Goal: Task Accomplishment & Management: Use online tool/utility

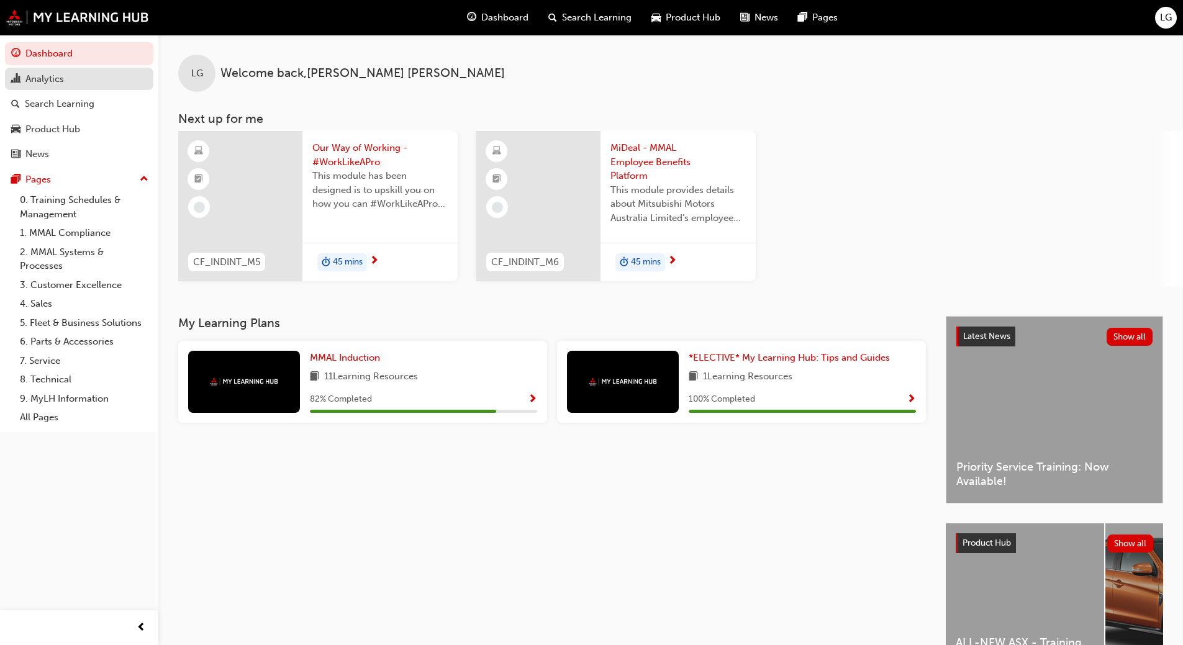
click at [58, 77] on div "Analytics" at bounding box center [44, 79] width 39 height 14
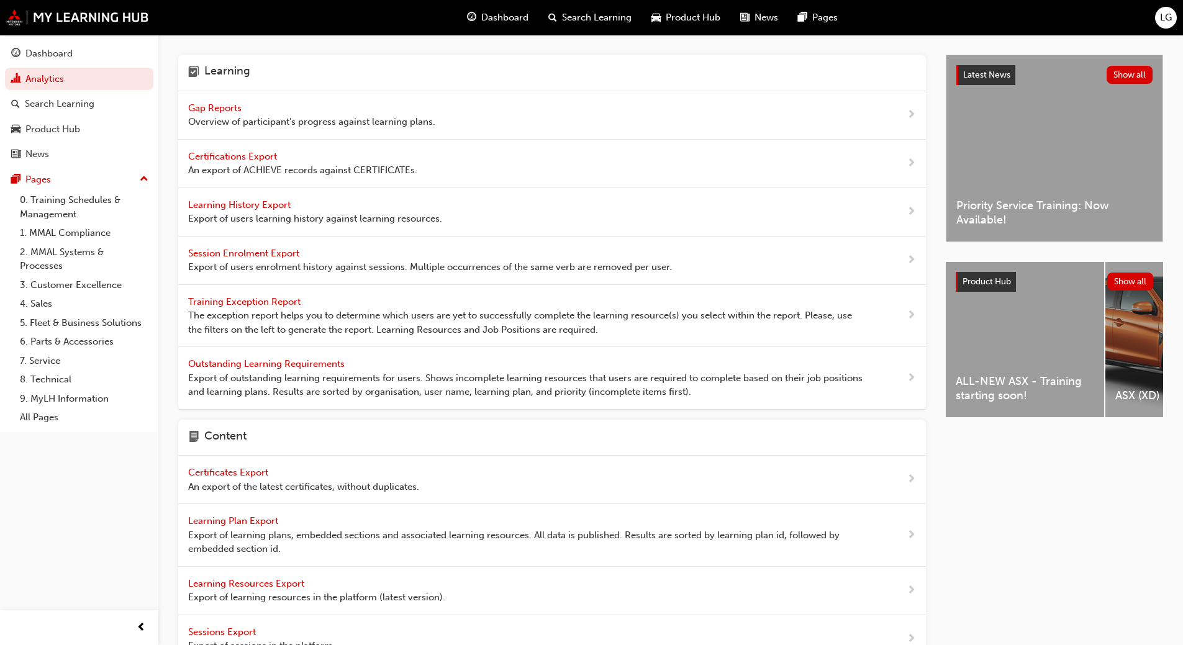
click at [230, 104] on span "Gap Reports" at bounding box center [216, 107] width 56 height 11
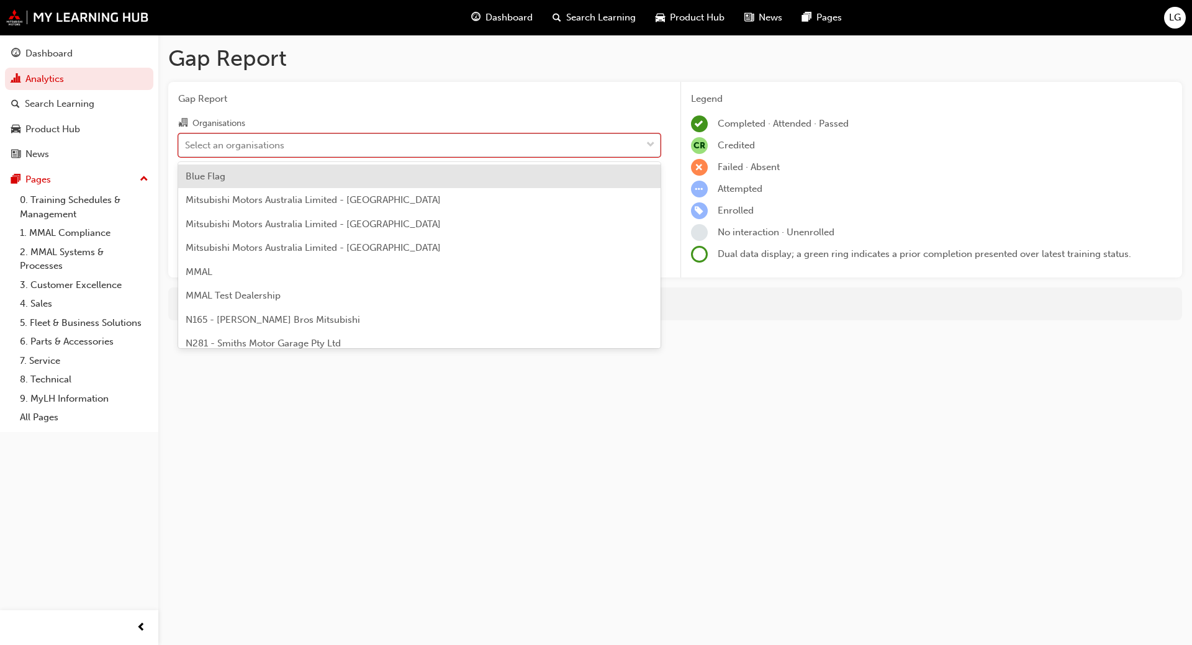
click at [213, 148] on div "Select an organisations" at bounding box center [234, 145] width 99 height 14
click at [186, 148] on input "Organisations option Blue Flag focused, 1 of 202. 202 results available. Use Up…" at bounding box center [185, 144] width 1 height 11
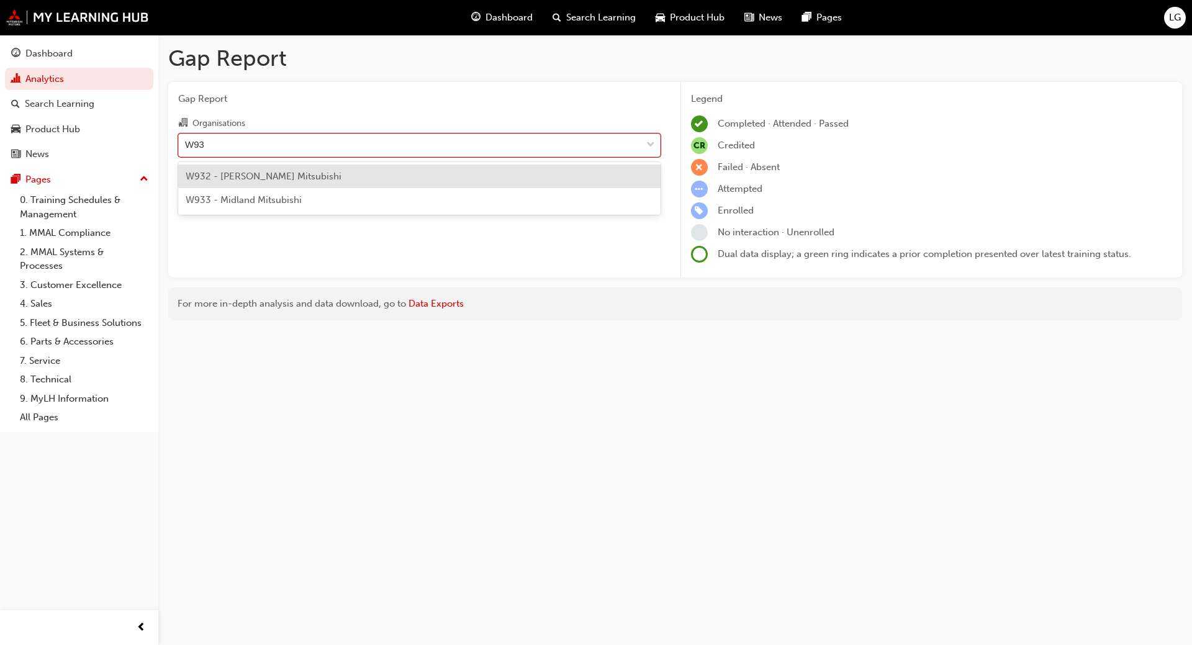
type input "W933"
click at [232, 174] on span "W933 - Midland Mitsubishi" at bounding box center [244, 176] width 116 height 11
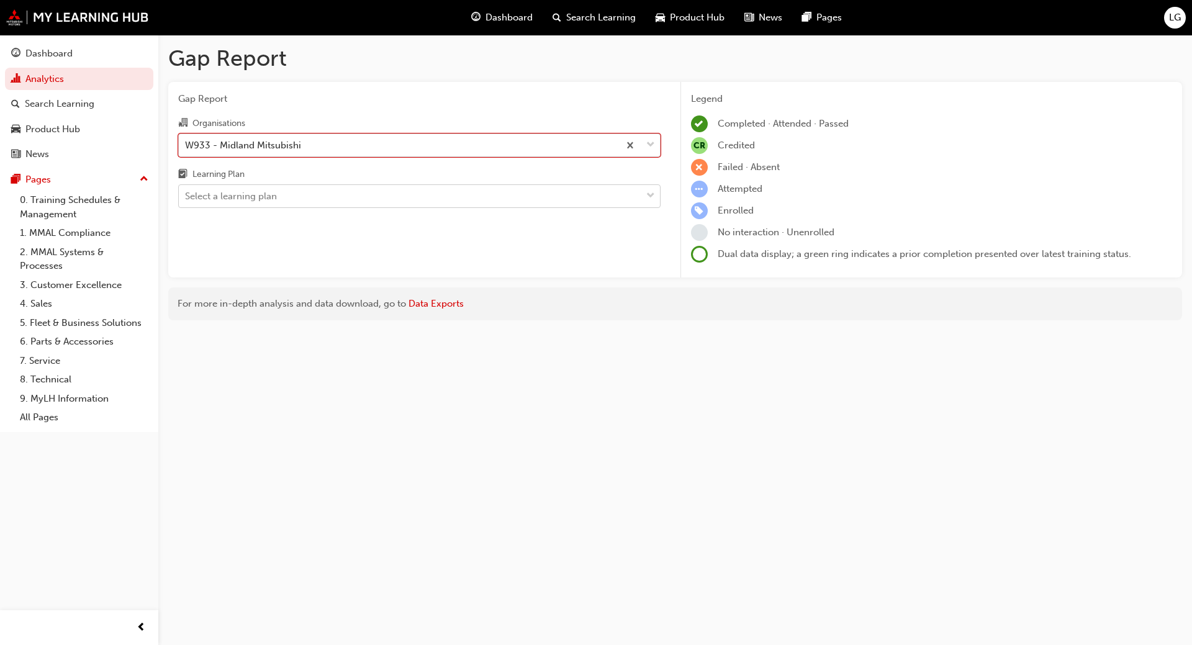
click at [222, 196] on div "Select a learning plan" at bounding box center [231, 196] width 92 height 14
click at [186, 196] on input "Learning Plan Select a learning plan" at bounding box center [185, 196] width 1 height 11
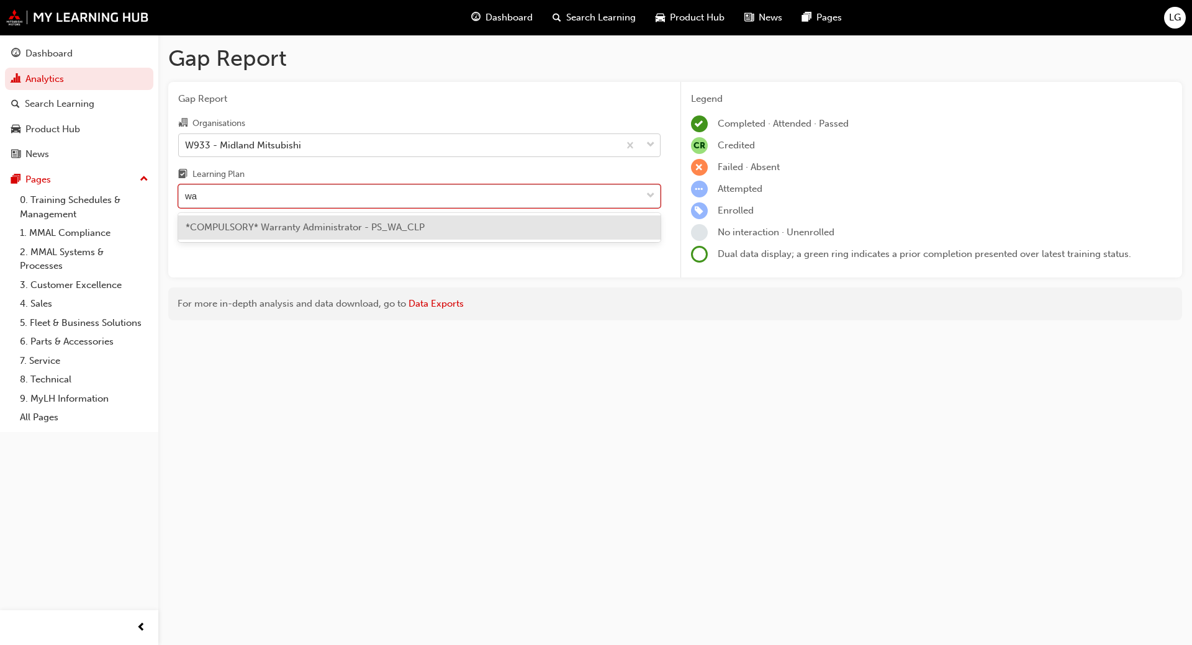
type input "war"
click at [268, 226] on span "*COMPULSORY* Warranty Administrator - PS_WA_CLP" at bounding box center [305, 227] width 239 height 11
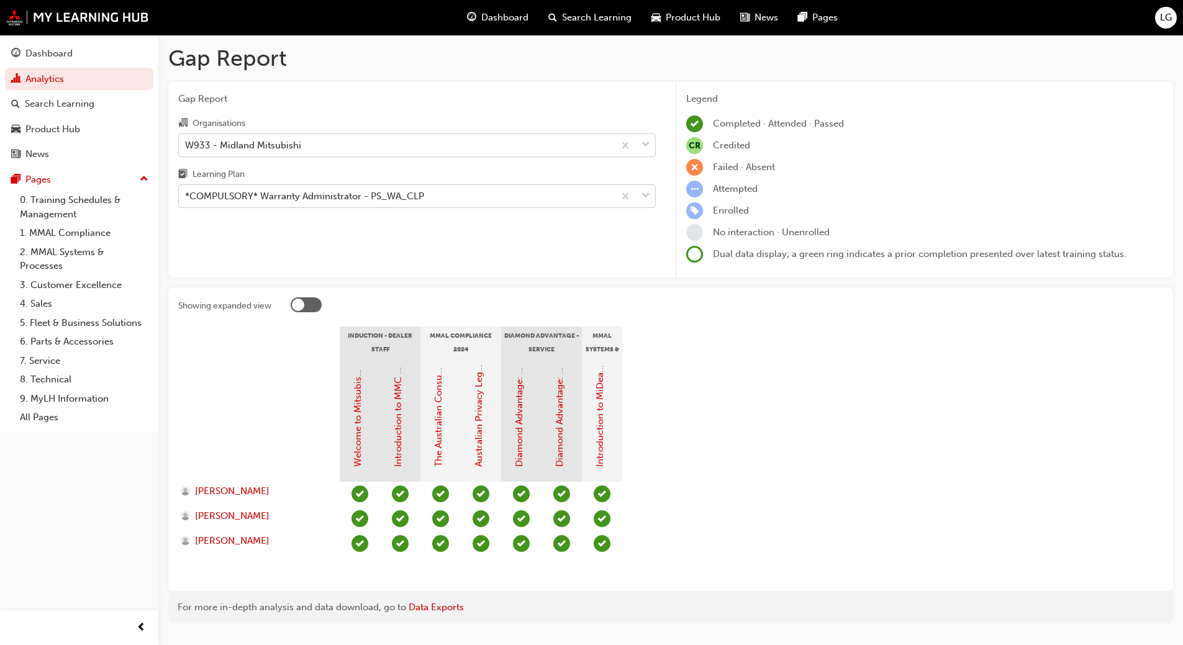
click at [444, 233] on div "Gap Report Organisations W933 - Midland Mitsubishi Learning Plan *COMPULSORY* W…" at bounding box center [416, 180] width 497 height 196
click at [705, 379] on section "Induction - Dealer Staff MMAL Compliance 2024 Diamond Advantage - Service MMAL …" at bounding box center [670, 454] width 985 height 255
click at [240, 144] on div "W933 - Midland Mitsubishi" at bounding box center [243, 145] width 116 height 14
click at [186, 144] on input "Organisations W933 - Midland Mitsubishi" at bounding box center [185, 144] width 1 height 11
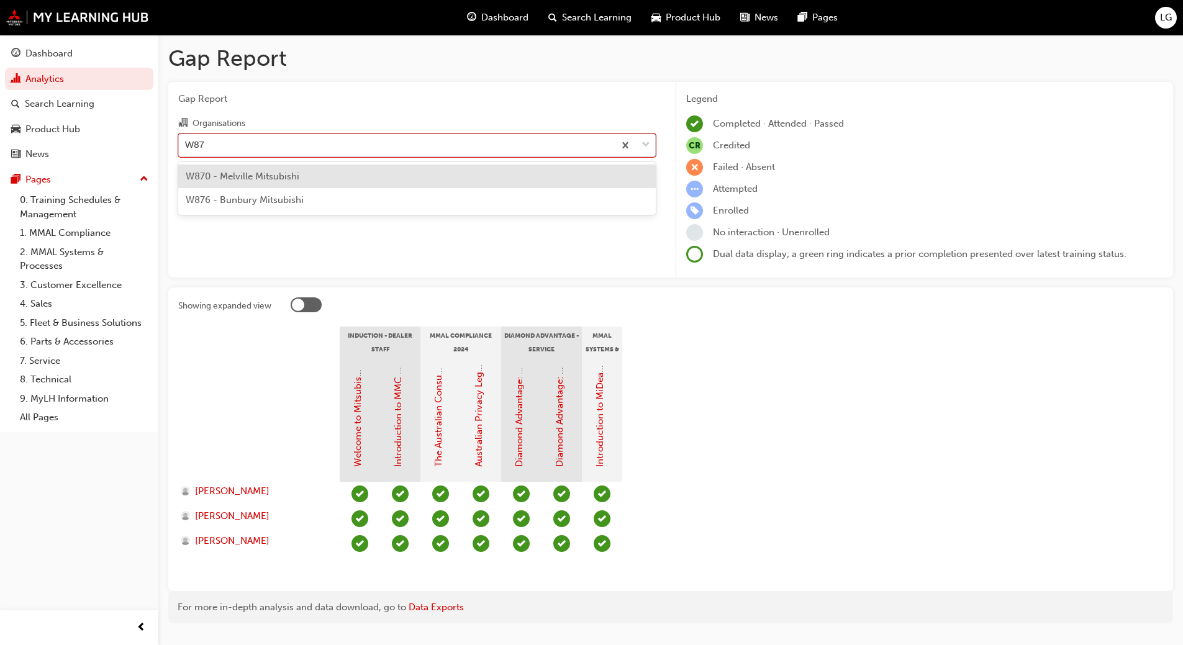
type input "W870"
click at [240, 179] on span "W870 - Melville Mitsubishi" at bounding box center [243, 176] width 114 height 11
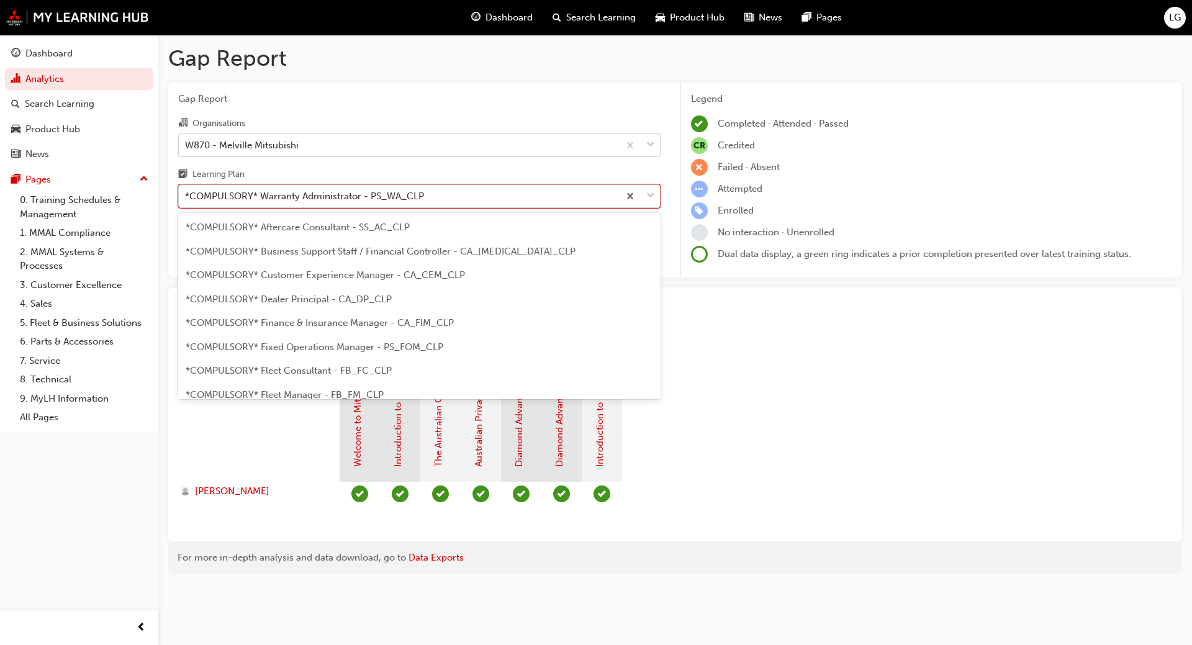
click at [250, 196] on div "*COMPULSORY* Warranty Administrator - PS_WA_CLP" at bounding box center [304, 196] width 239 height 14
click at [186, 196] on input "Learning Plan option *COMPULSORY* Warranty Administrator - PS_WA_CLP, selected.…" at bounding box center [185, 196] width 1 height 11
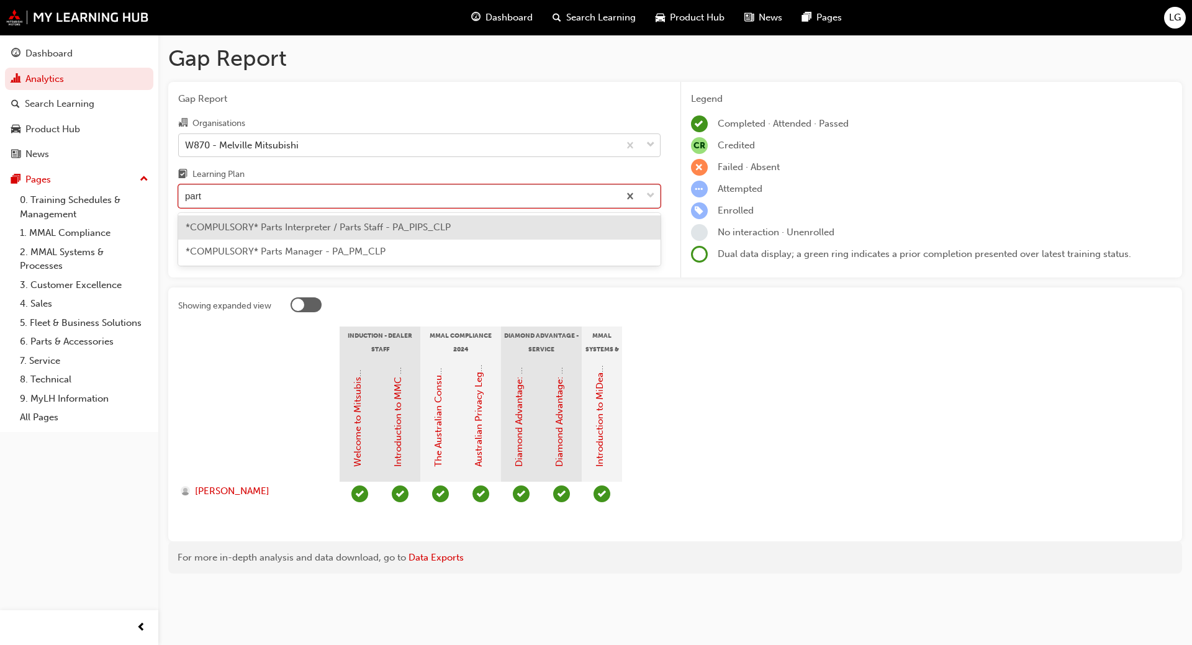
type input "parts"
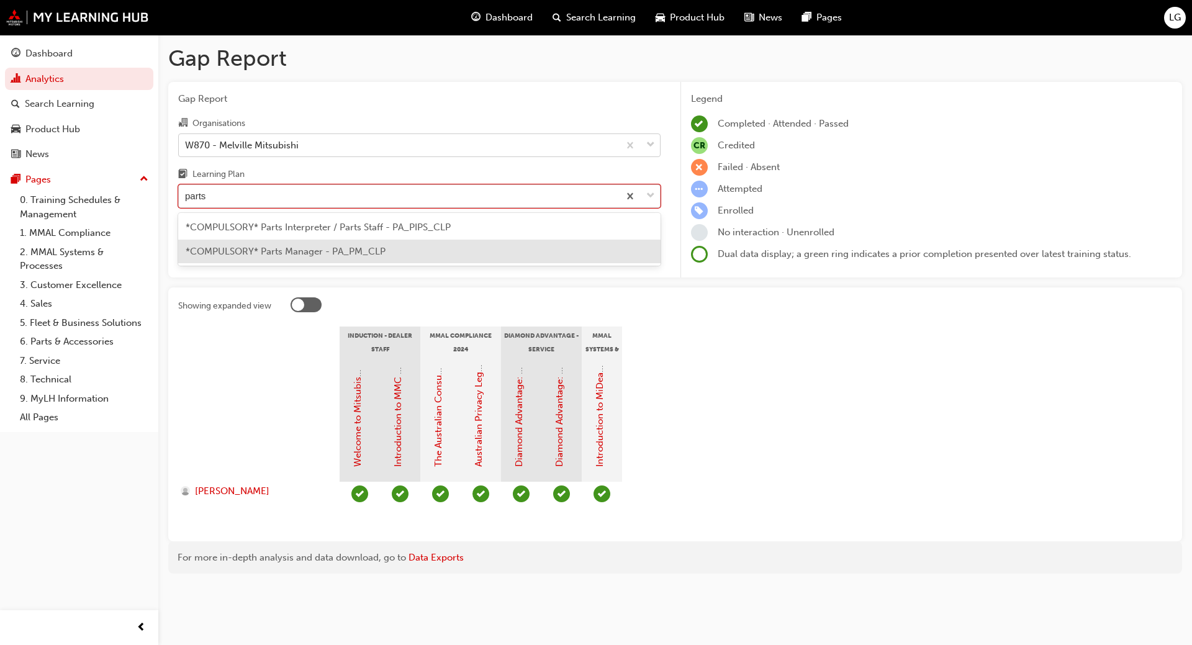
click at [251, 252] on span "*COMPULSORY* Parts Manager - PA_PM_CLP" at bounding box center [286, 251] width 200 height 11
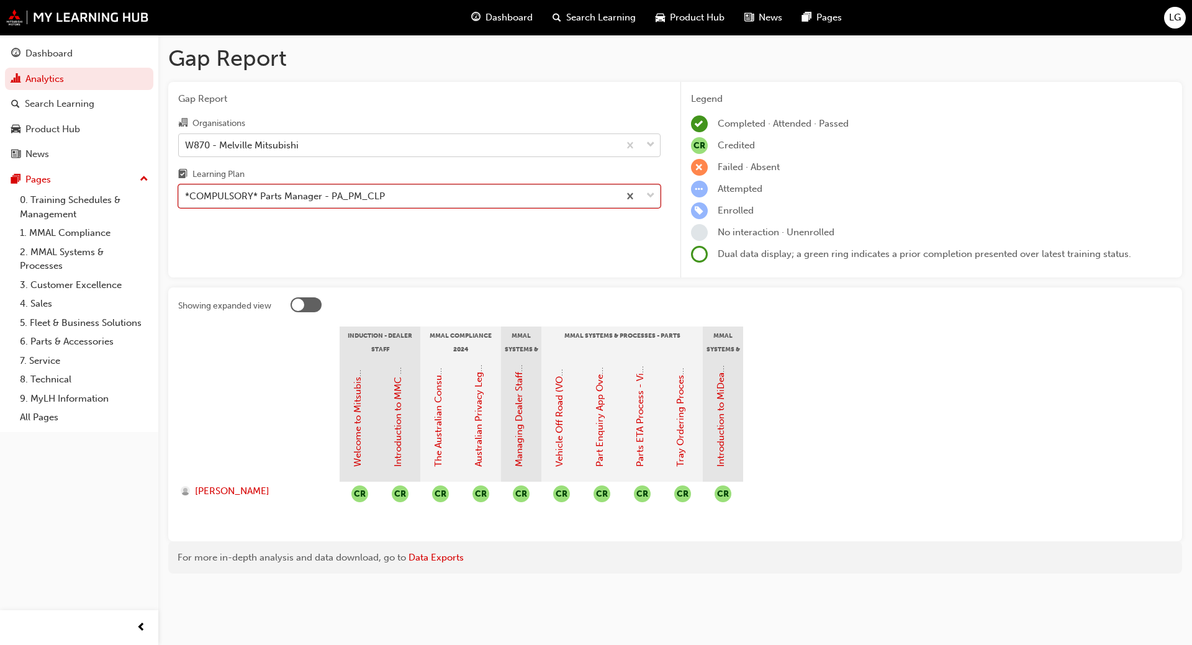
click at [298, 199] on div "*COMPULSORY* Parts Manager - PA_PM_CLP" at bounding box center [285, 196] width 200 height 14
click at [186, 199] on input "Learning Plan option *COMPULSORY* Parts Manager - PA_PM_CLP, selected. 0 result…" at bounding box center [185, 196] width 1 height 11
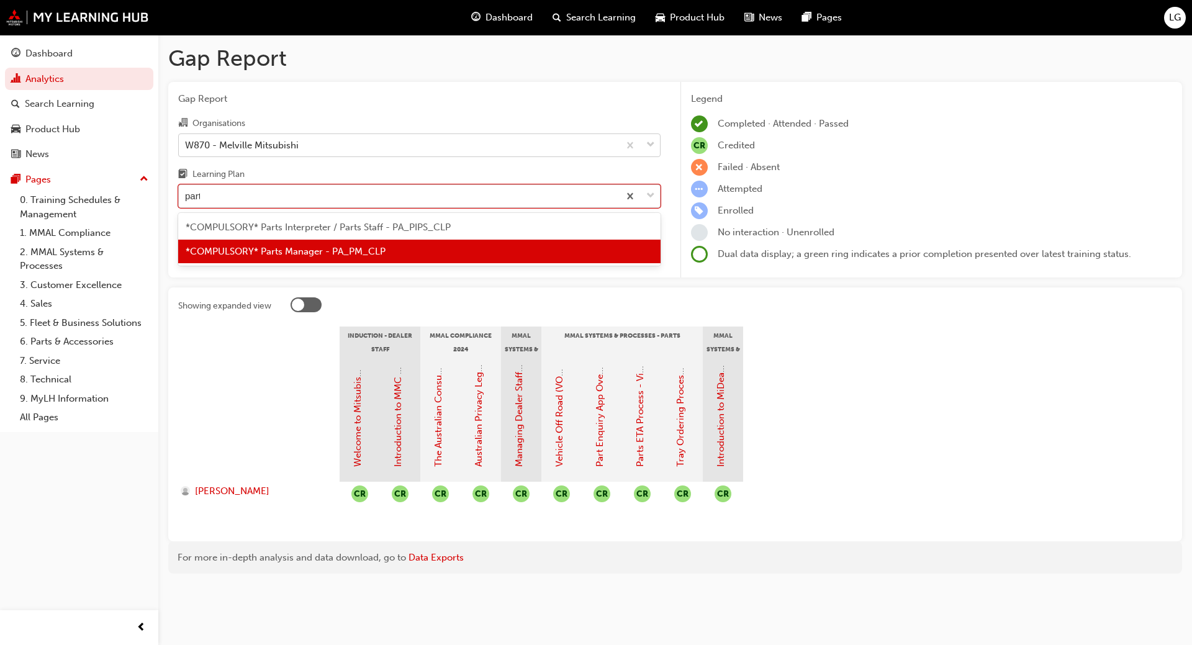
type input "parts"
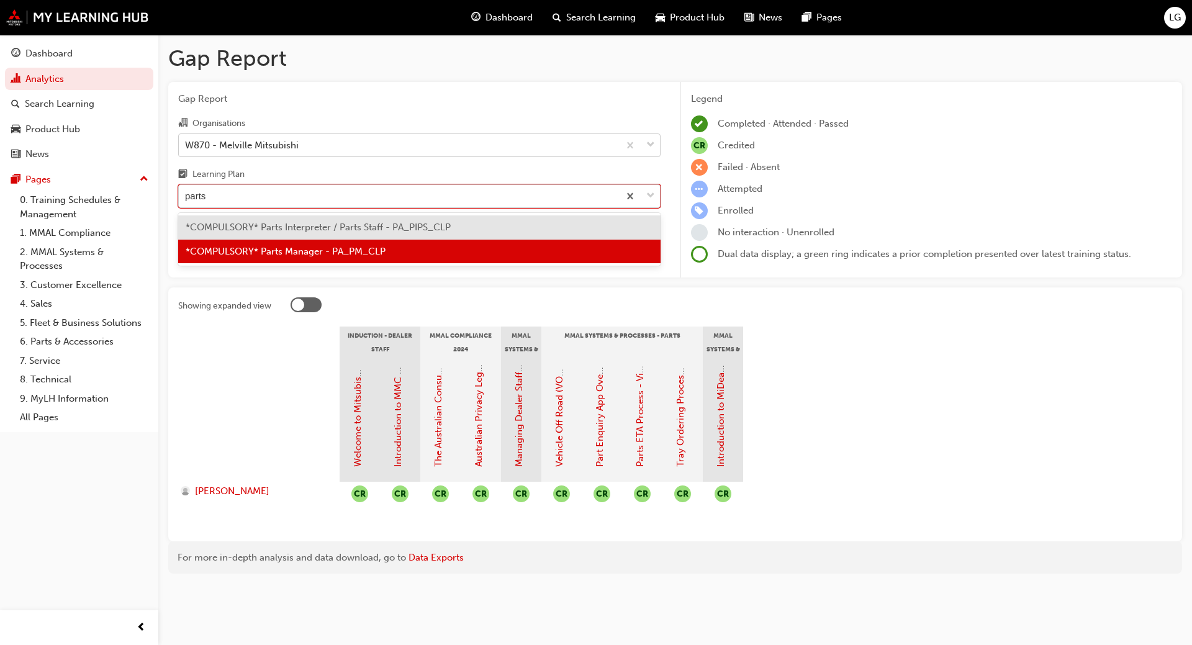
click at [303, 224] on span "*COMPULSORY* Parts Interpreter / Parts Staff - PA_PIPS_CLP" at bounding box center [318, 227] width 265 height 11
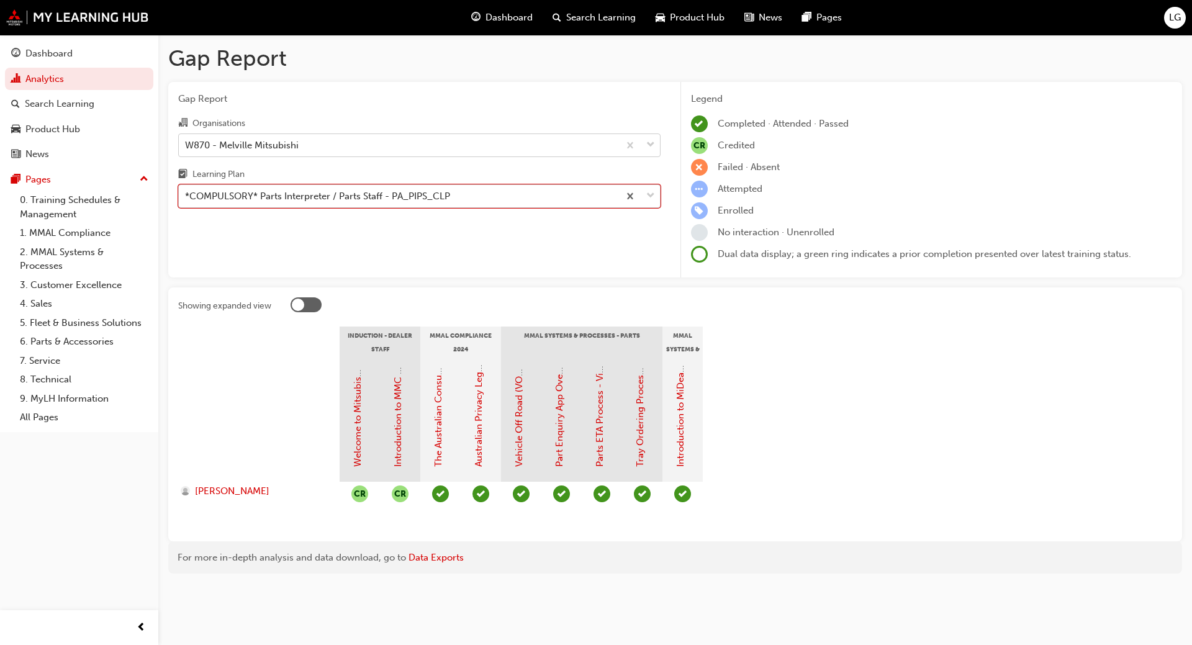
click at [763, 463] on section "Induction - Dealer Staff MMAL Compliance 2024 MMAL Systems & Processes - Parts …" at bounding box center [675, 429] width 994 height 205
